Goal: Find specific page/section: Find specific page/section

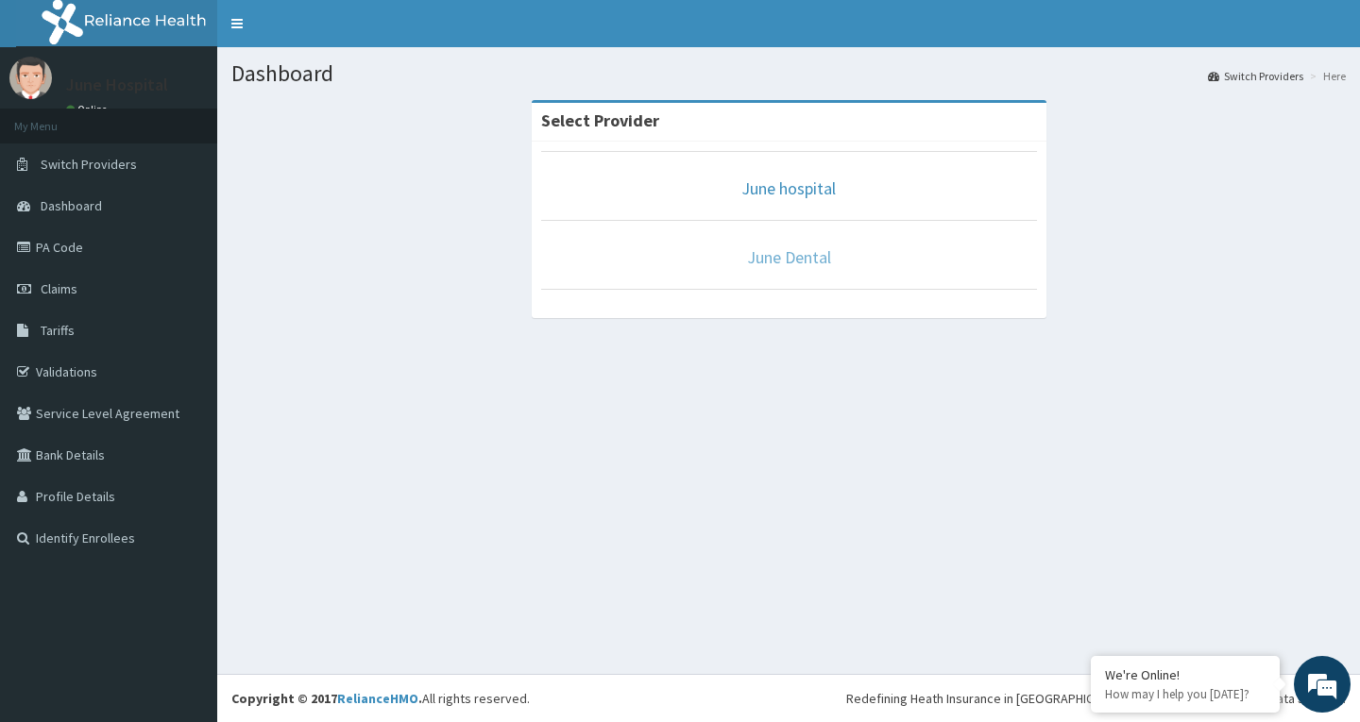
click at [776, 258] on link "June Dental" at bounding box center [789, 257] width 84 height 22
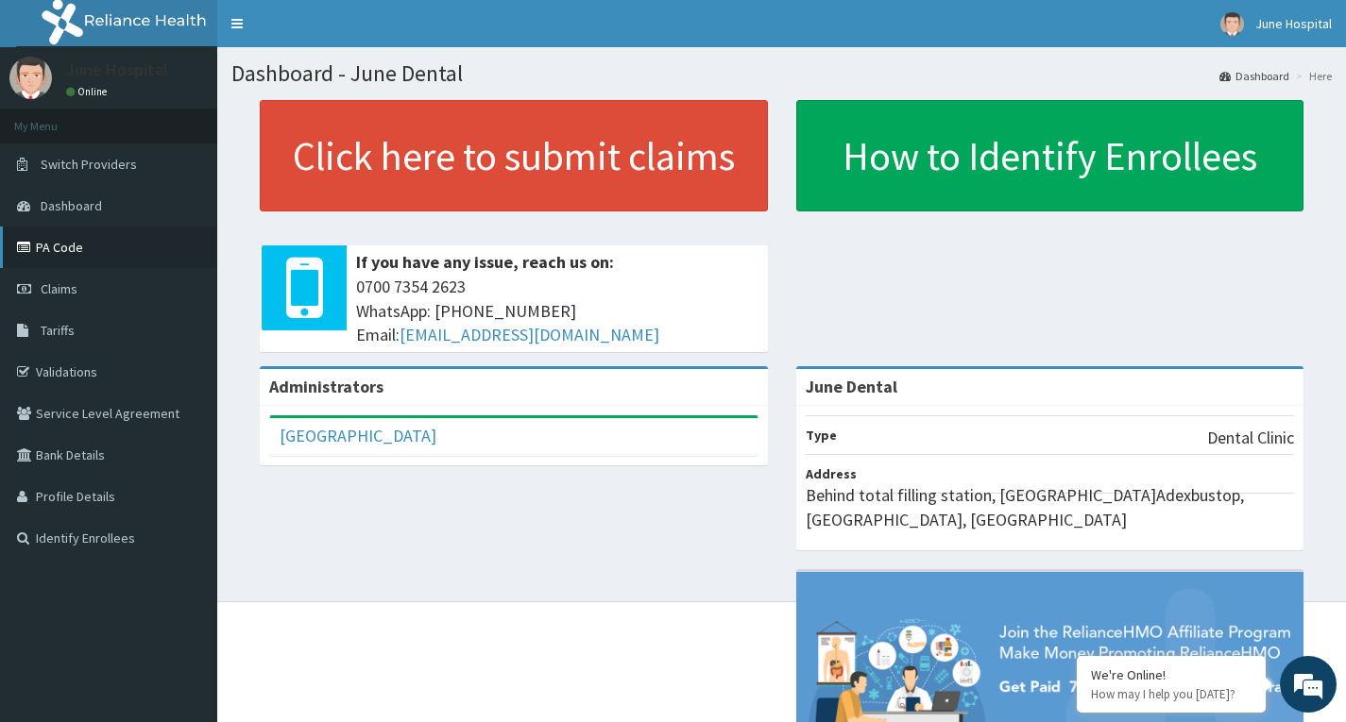
click at [58, 249] on link "PA Code" at bounding box center [108, 248] width 217 height 42
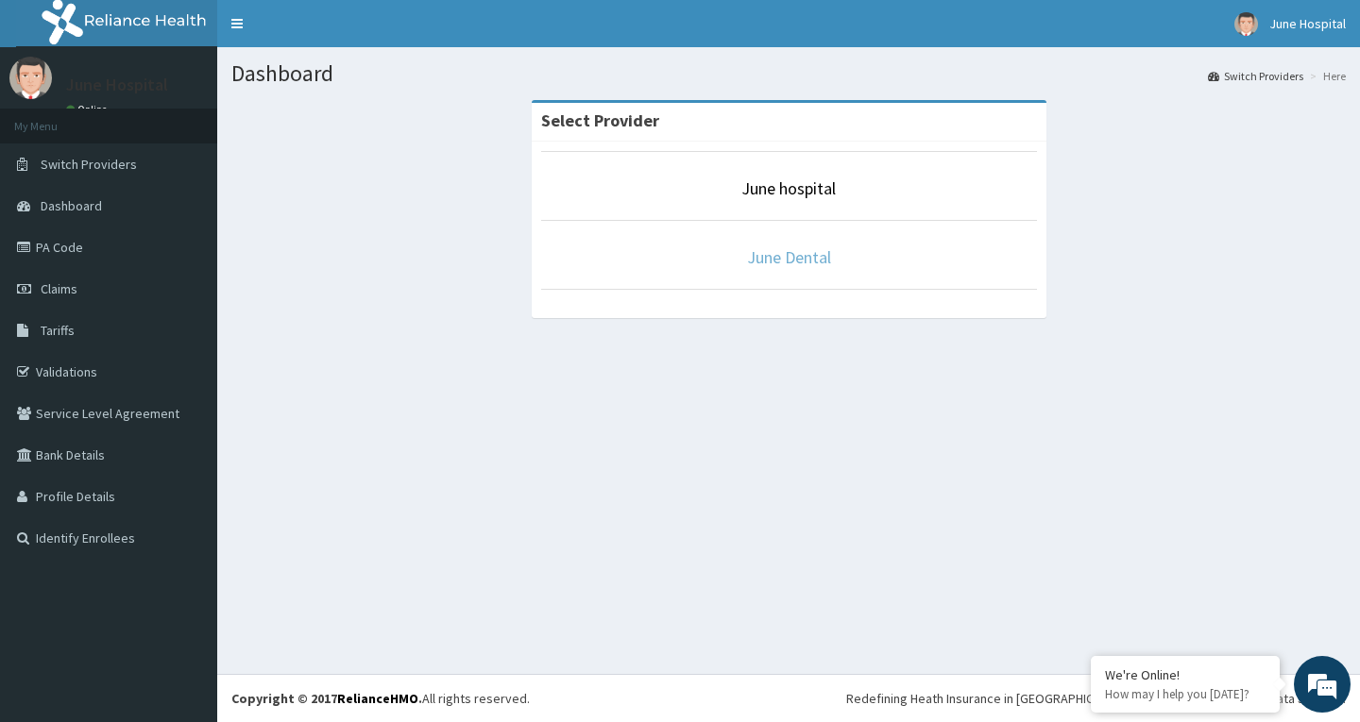
click at [791, 265] on link "June Dental" at bounding box center [789, 257] width 84 height 22
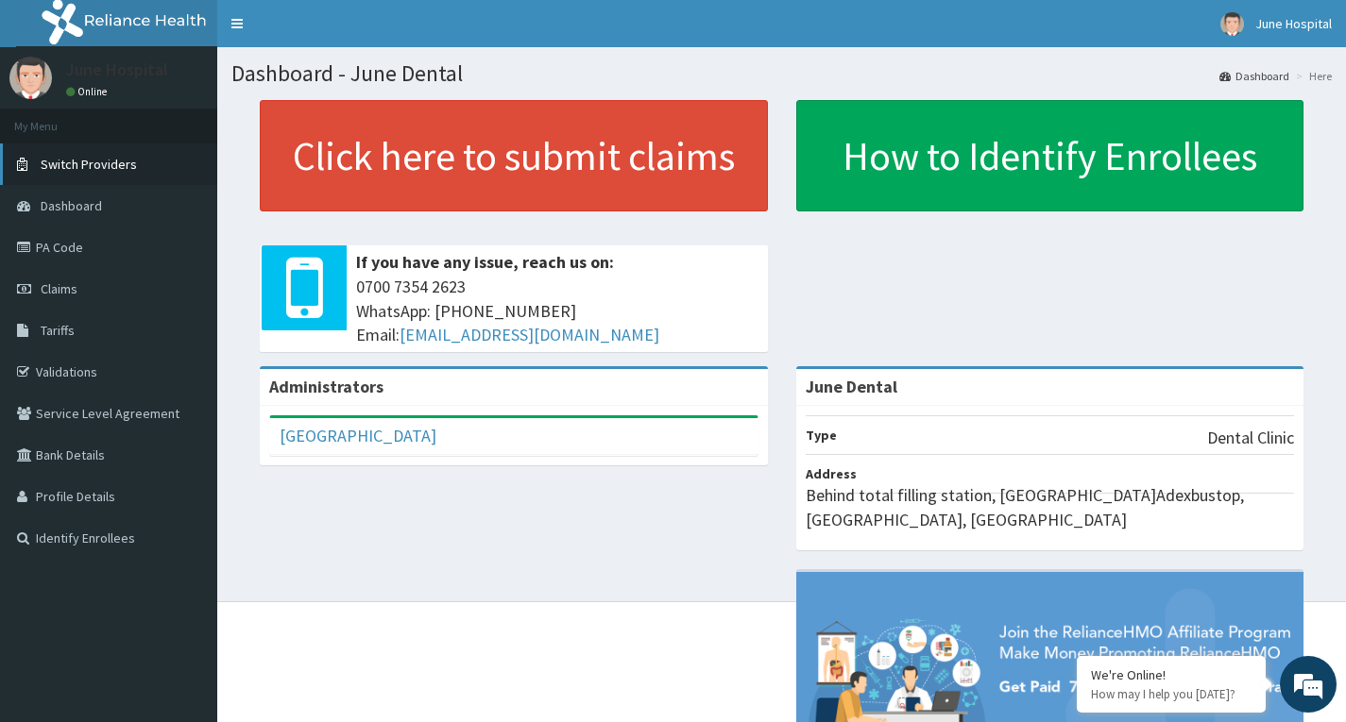
drag, startPoint x: 62, startPoint y: 237, endPoint x: 110, endPoint y: 182, distance: 72.3
click at [62, 237] on link "PA Code" at bounding box center [108, 248] width 217 height 42
